Goal: Task Accomplishment & Management: Use online tool/utility

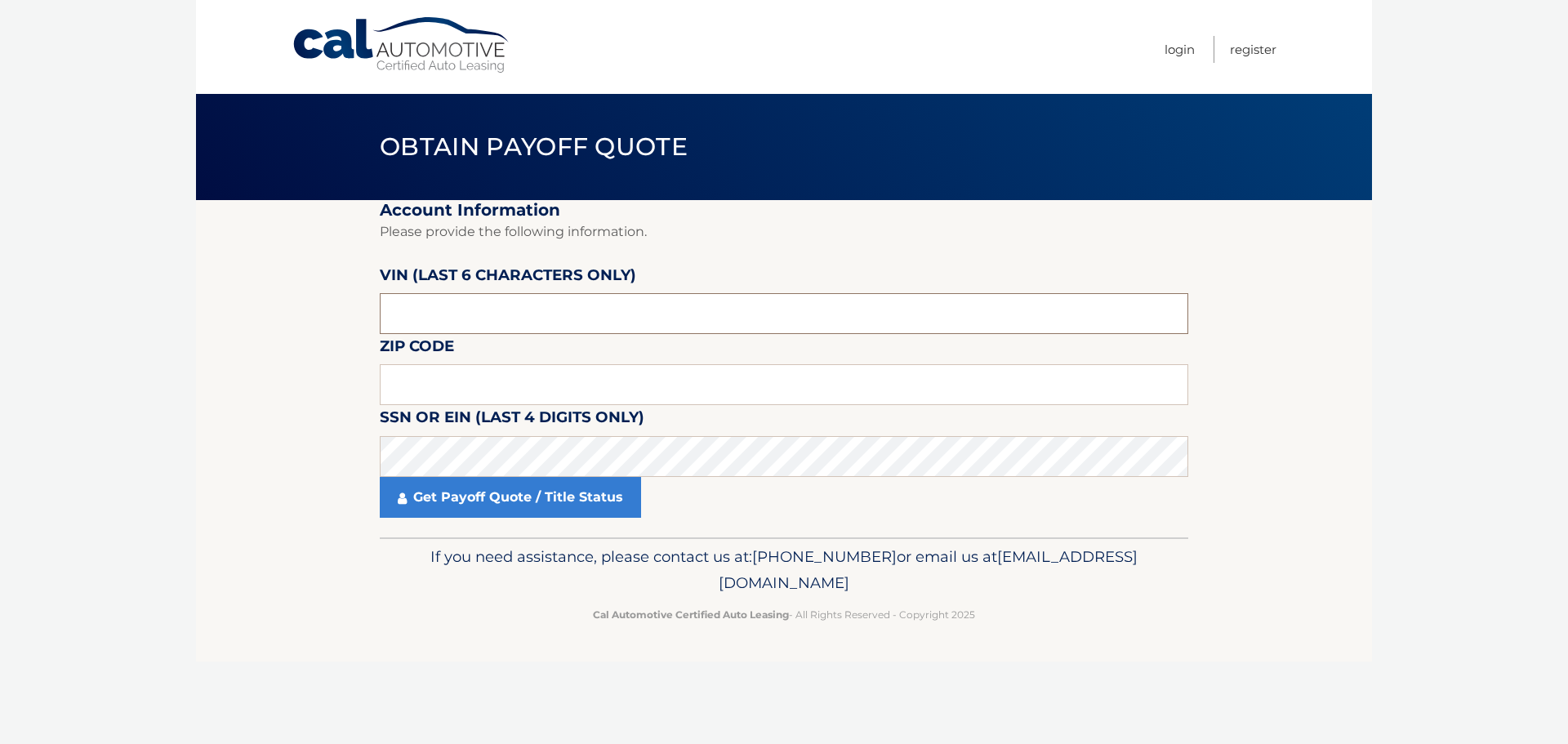
click at [574, 305] on input "text" at bounding box center [784, 314] width 809 height 41
type input "179336"
click at [484, 382] on input "text" at bounding box center [784, 385] width 809 height 41
drag, startPoint x: 539, startPoint y: 389, endPoint x: 528, endPoint y: 389, distance: 11.0
click at [539, 389] on input "text" at bounding box center [784, 385] width 809 height 41
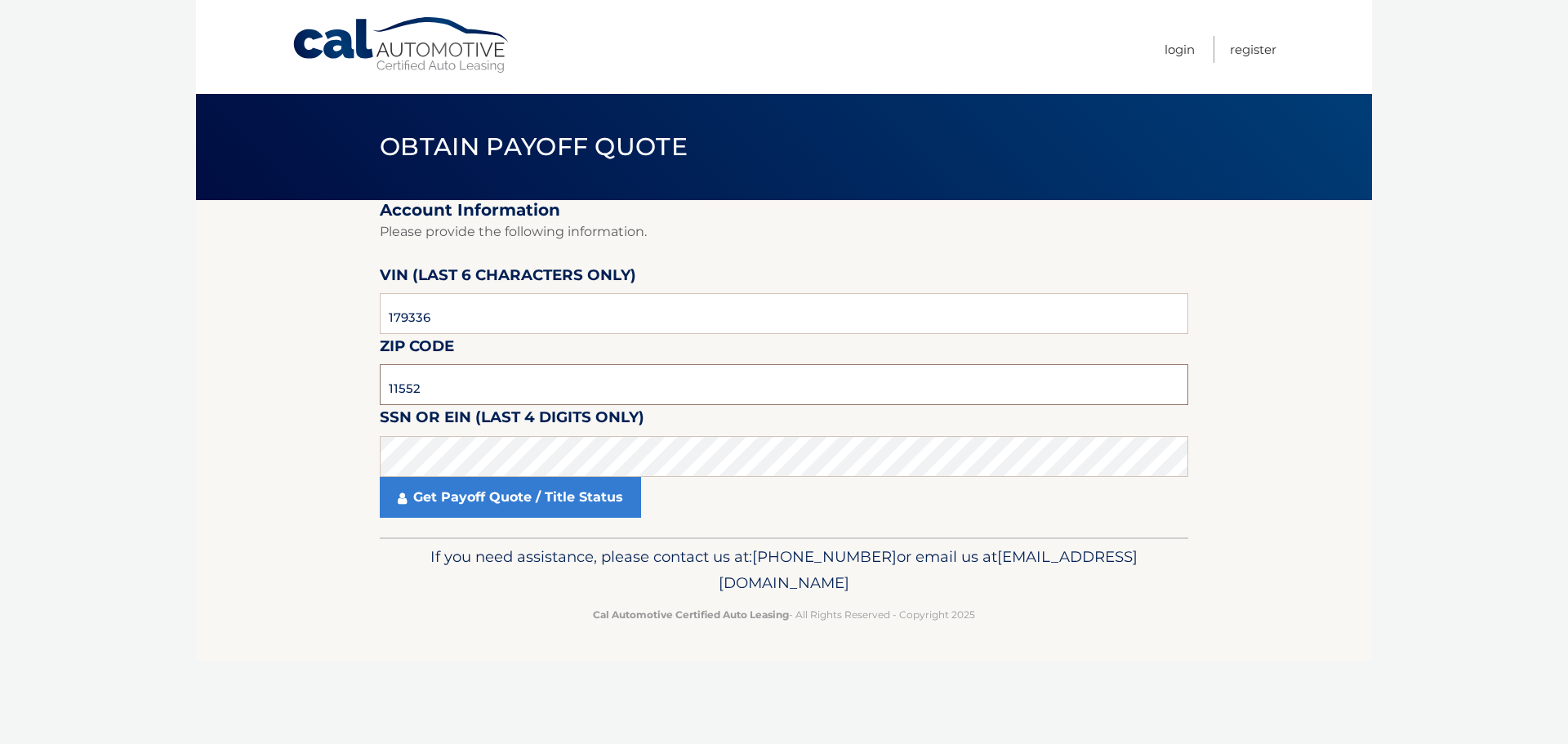
type input "11552"
click button "For Originating Dealer" at bounding box center [0, 0] width 0 height 0
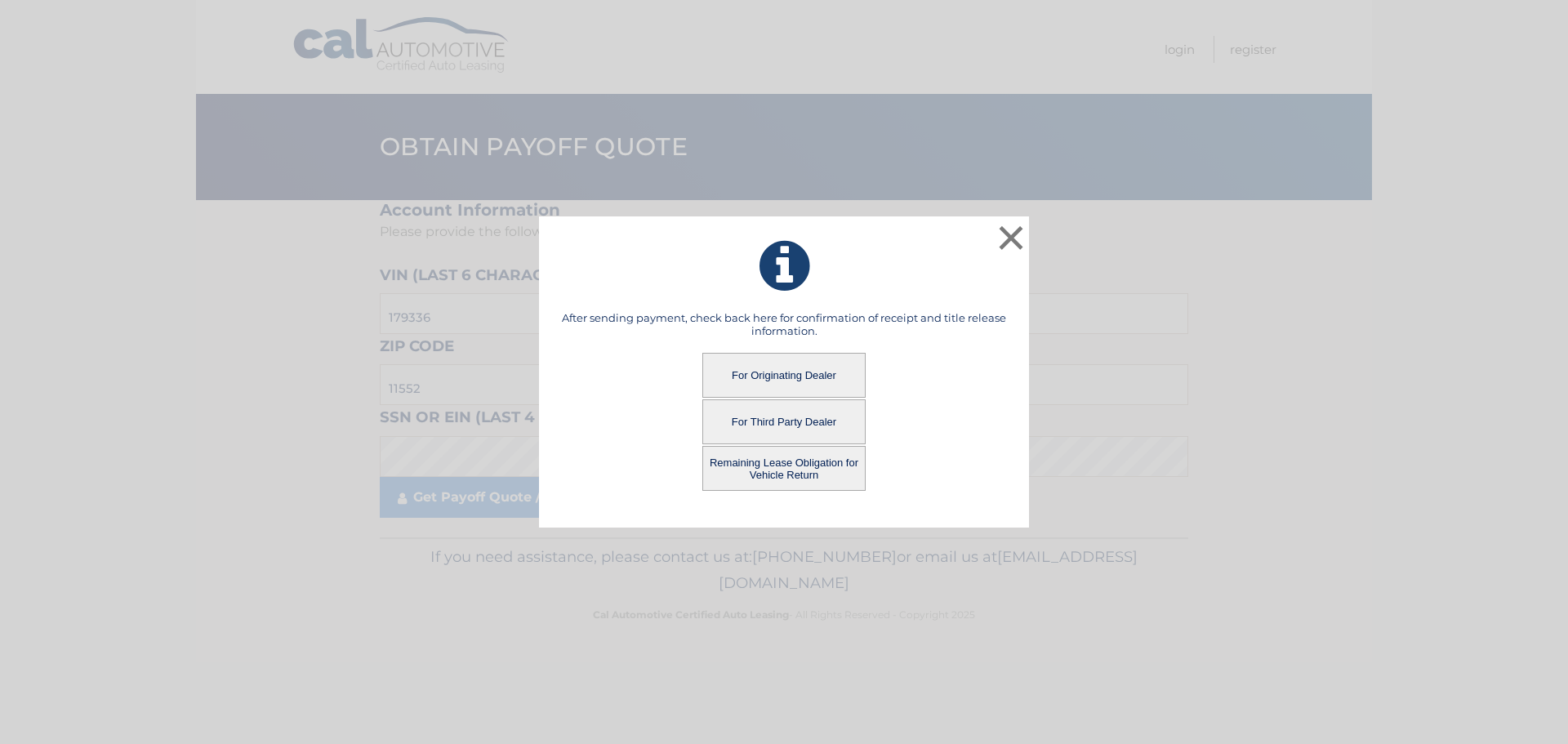
click at [831, 477] on button "Remaining Lease Obligation for Vehicle Return" at bounding box center [784, 468] width 163 height 45
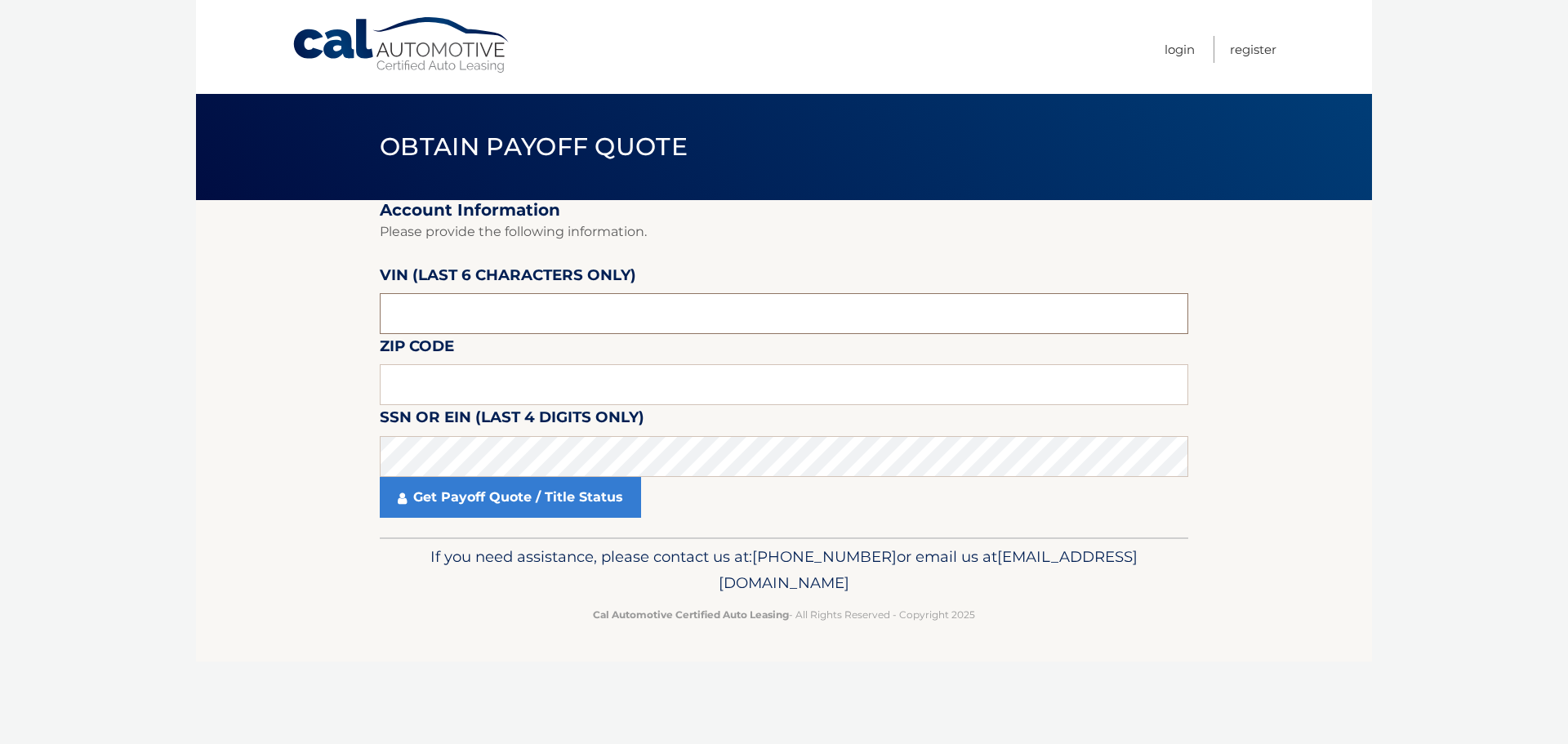
click at [793, 304] on input "text" at bounding box center [784, 314] width 809 height 41
type input "179336"
type input "11552"
click button "For Originating Dealer" at bounding box center [0, 0] width 0 height 0
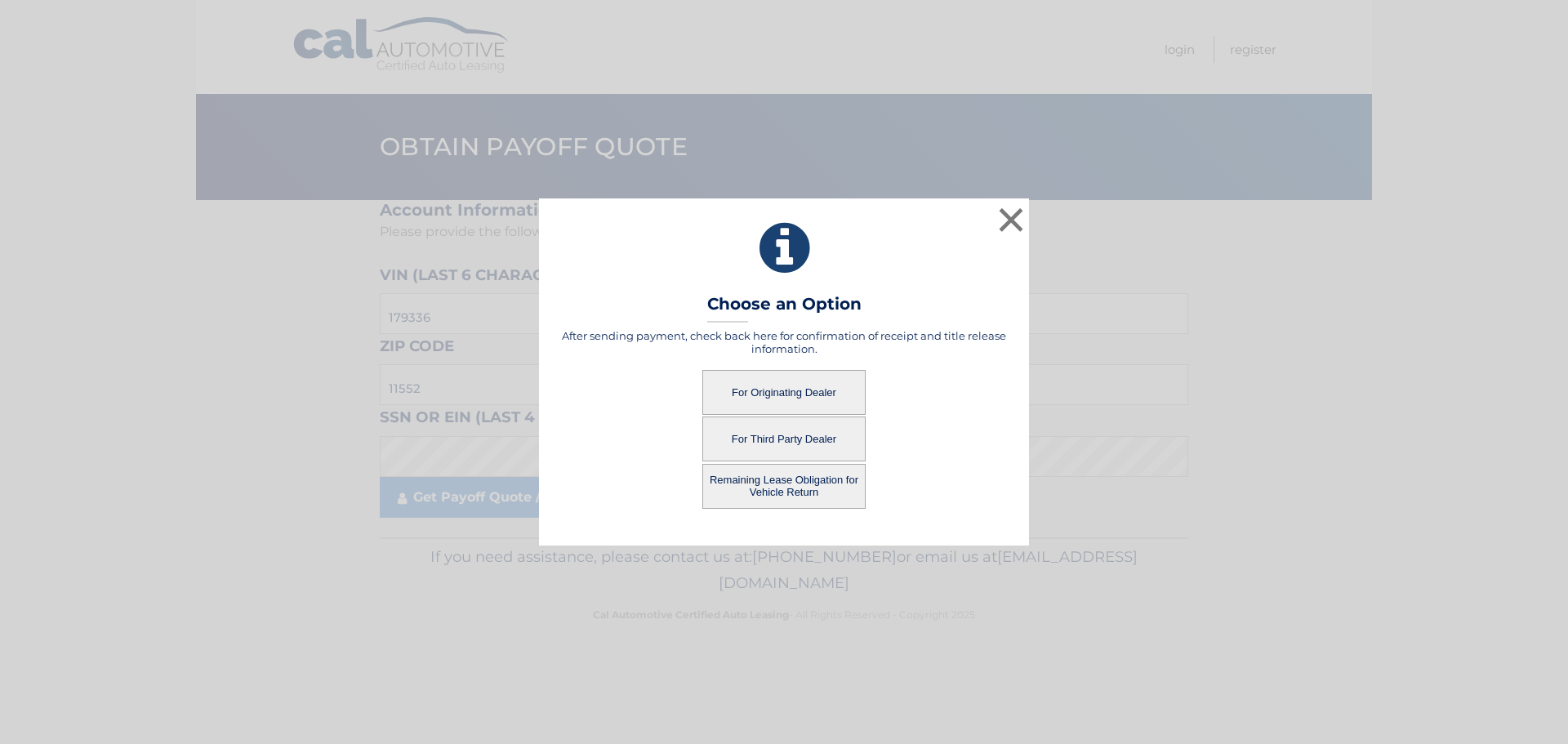
click at [725, 476] on button "Remaining Lease Obligation for Vehicle Return" at bounding box center [784, 486] width 163 height 45
click at [790, 490] on button "Remaining Lease Obligation for Vehicle Return" at bounding box center [784, 486] width 163 height 45
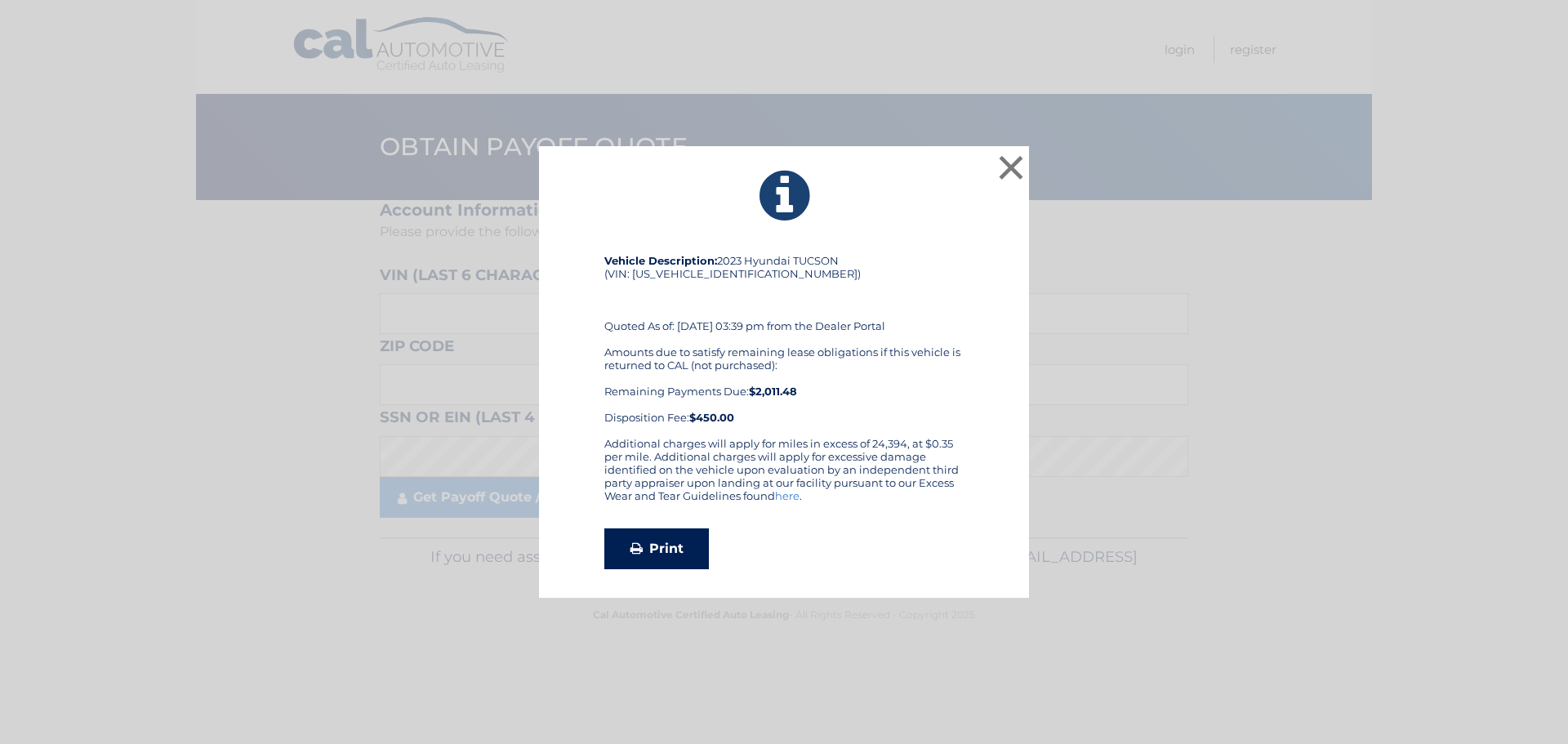
click at [643, 547] on link "Print" at bounding box center [656, 549] width 105 height 41
